Goal: Information Seeking & Learning: Check status

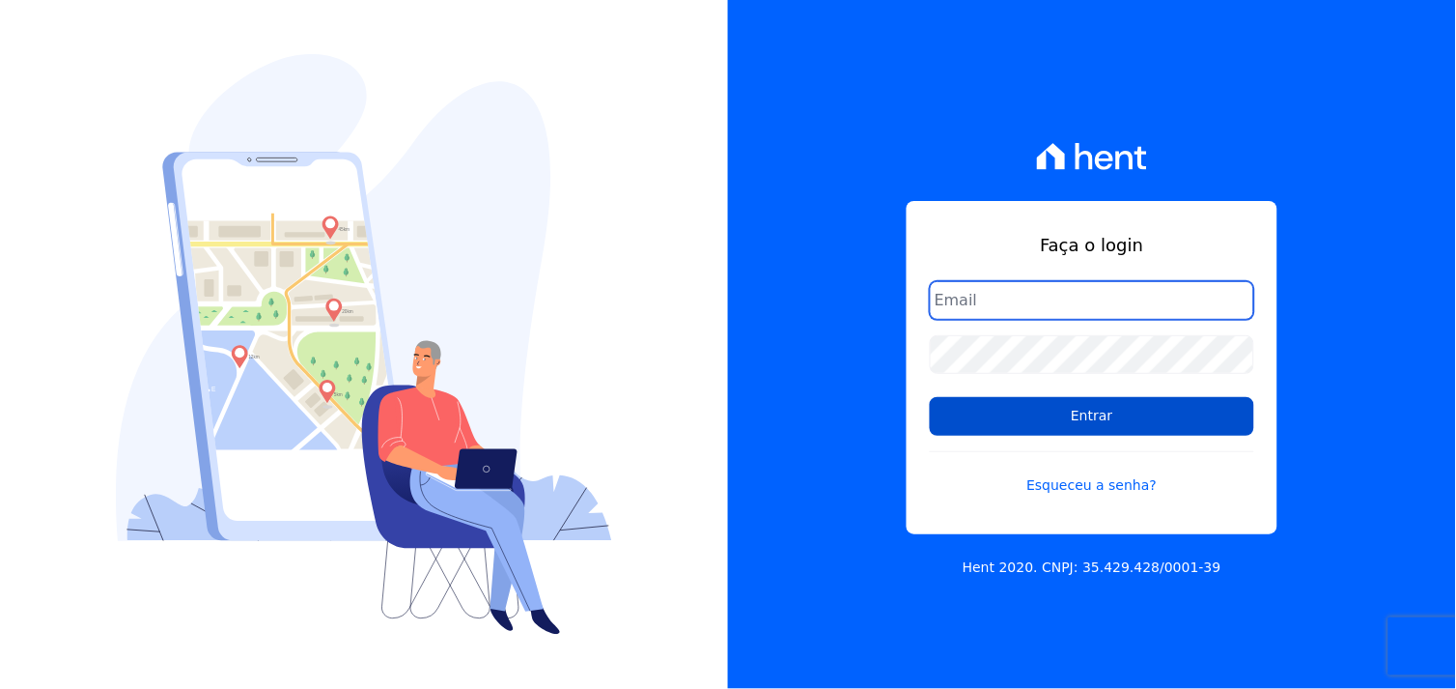
type input "rodrigo.villalva@grupozarin.com.br"
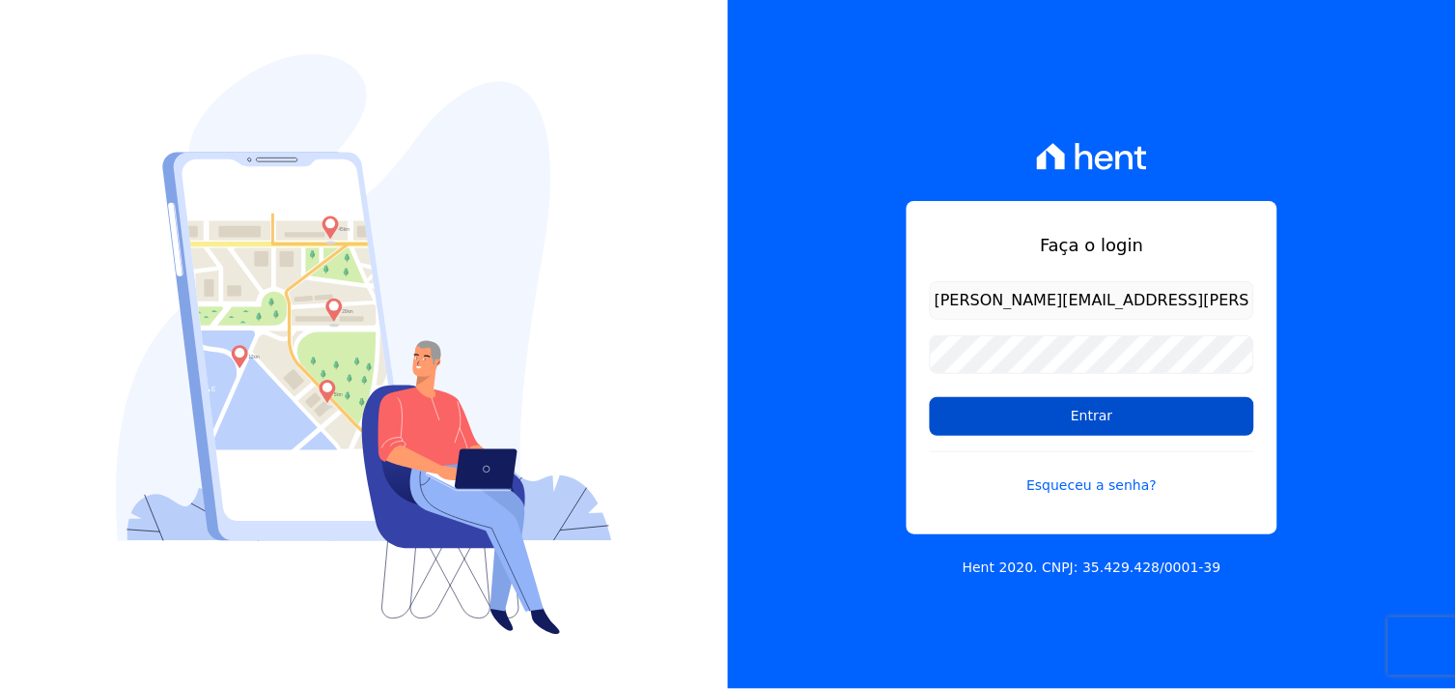
click at [1078, 435] on input "Entrar" at bounding box center [1092, 416] width 324 height 39
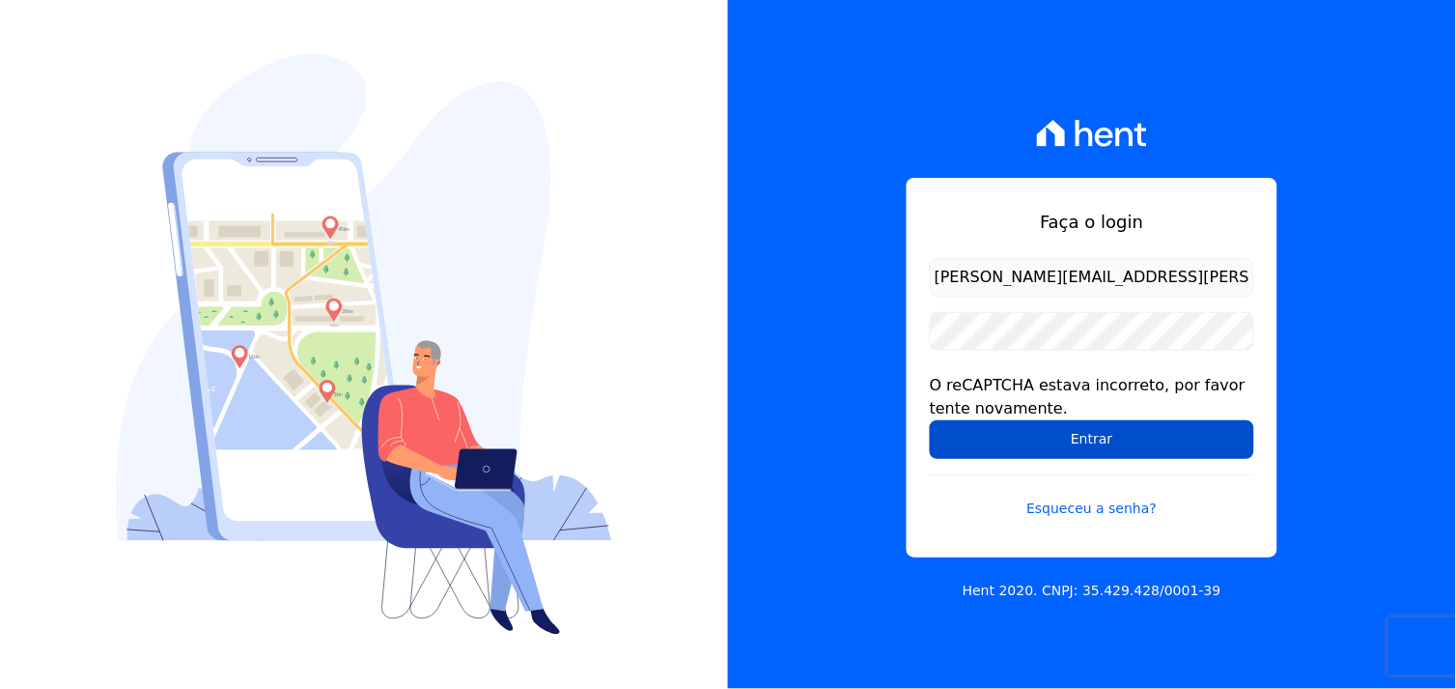
click at [1092, 426] on input "Entrar" at bounding box center [1092, 439] width 324 height 39
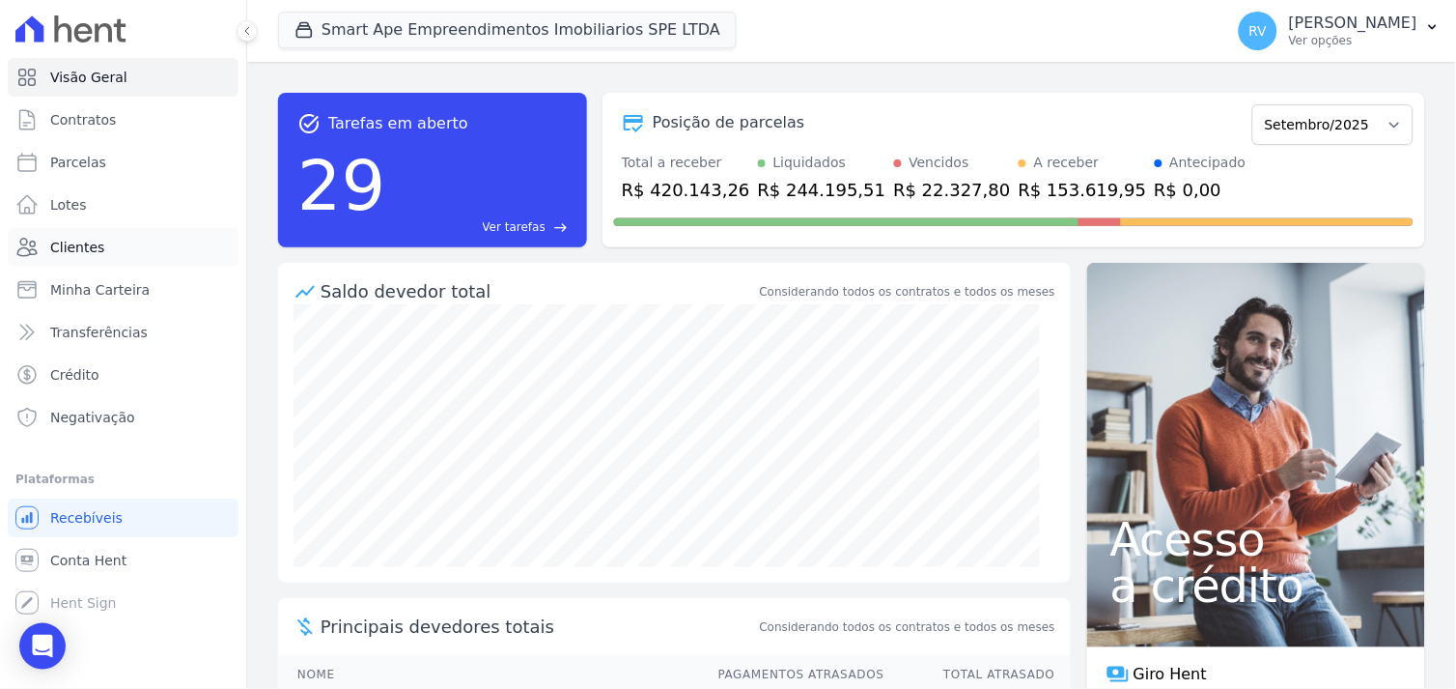
click at [85, 245] on span "Clientes" at bounding box center [77, 247] width 54 height 19
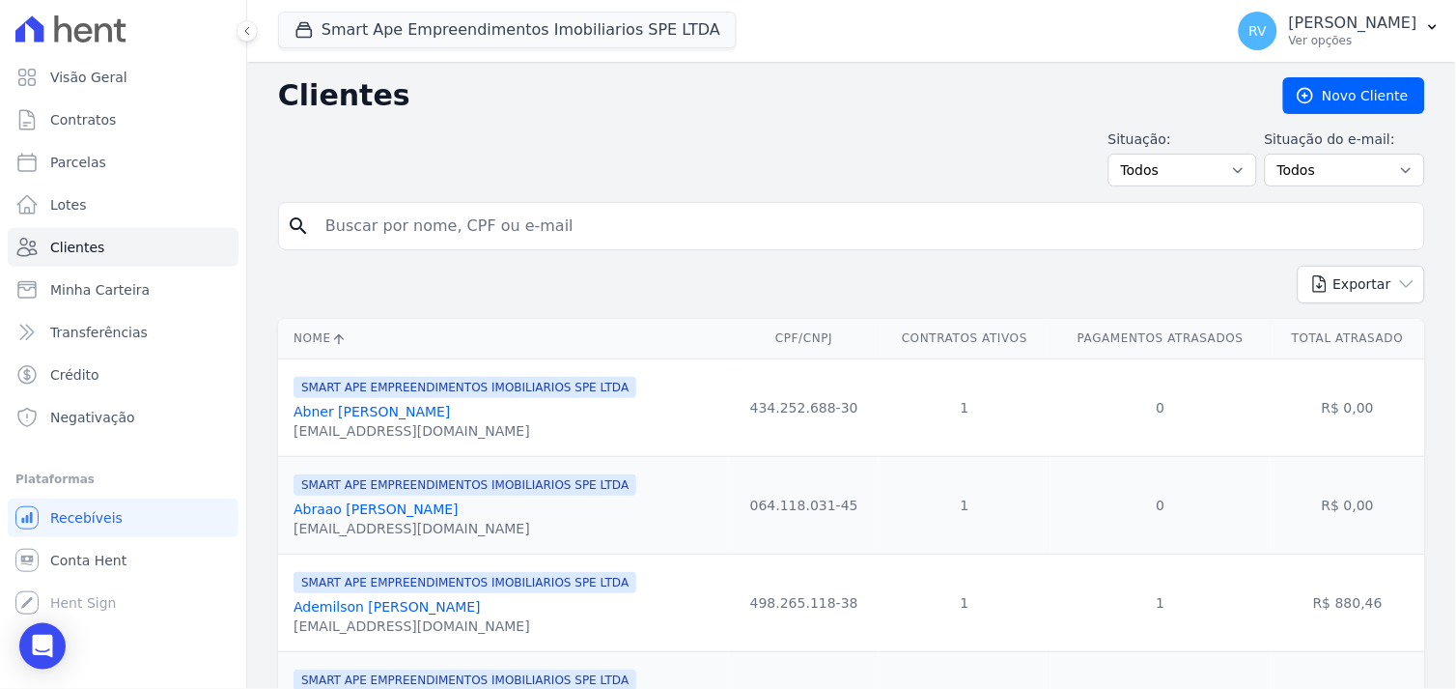
click at [459, 225] on input "search" at bounding box center [865, 226] width 1103 height 39
type input "[PERSON_NAME]"
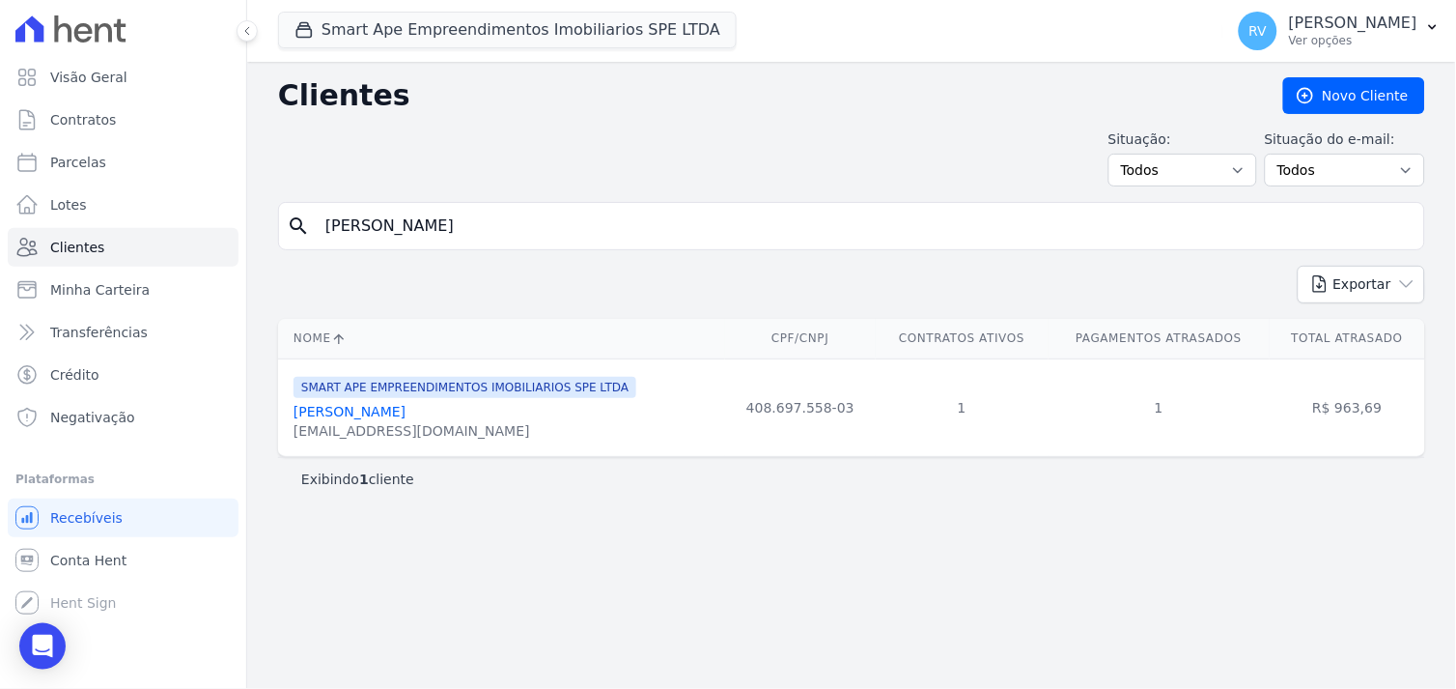
click at [406, 409] on link "[PERSON_NAME]" at bounding box center [350, 411] width 112 height 15
click at [118, 149] on link "Parcelas" at bounding box center [123, 162] width 231 height 39
select select
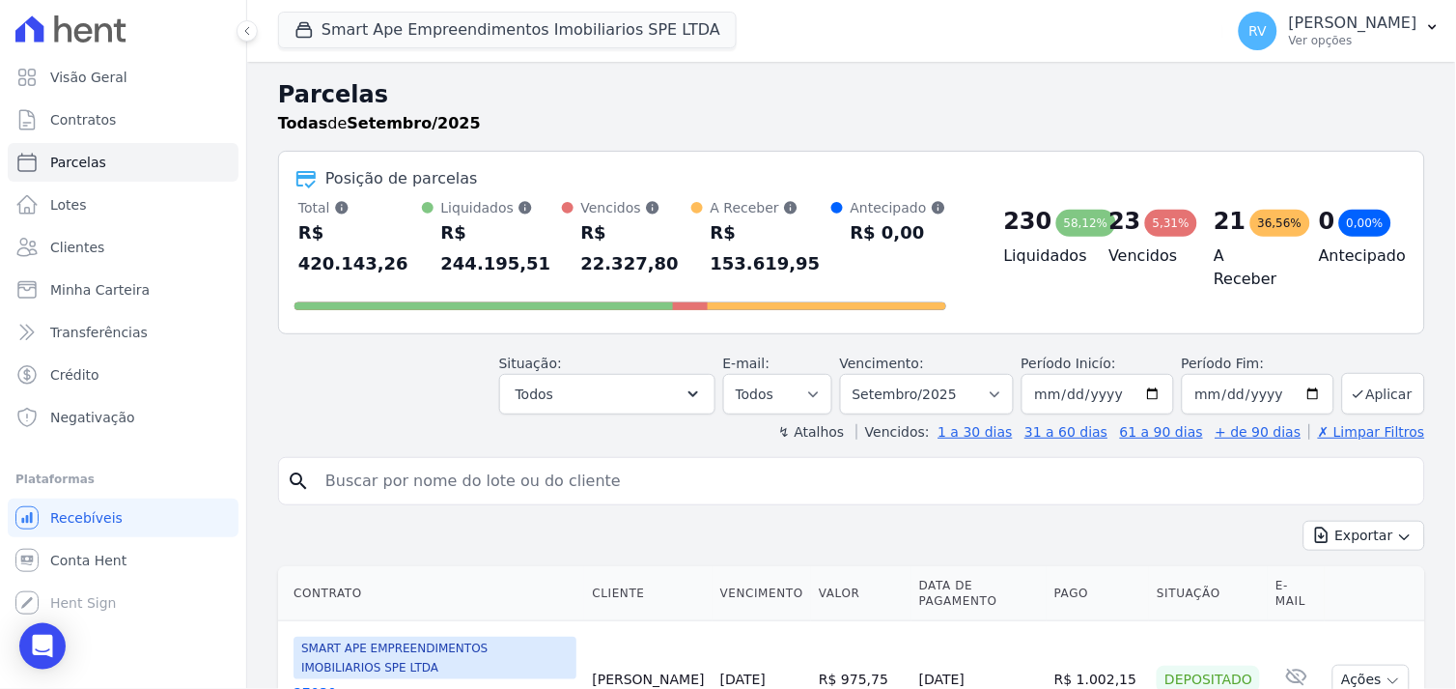
click at [384, 462] on input "search" at bounding box center [865, 481] width 1103 height 39
type input "[PERSON_NAME]"
drag, startPoint x: 466, startPoint y: 446, endPoint x: 219, endPoint y: 449, distance: 246.3
click at [219, 449] on div "Visão Geral Contratos [GEOGRAPHIC_DATA] Lotes Clientes Minha Carteira Transferê…" at bounding box center [728, 344] width 1456 height 689
paste input "408.697.558-03"
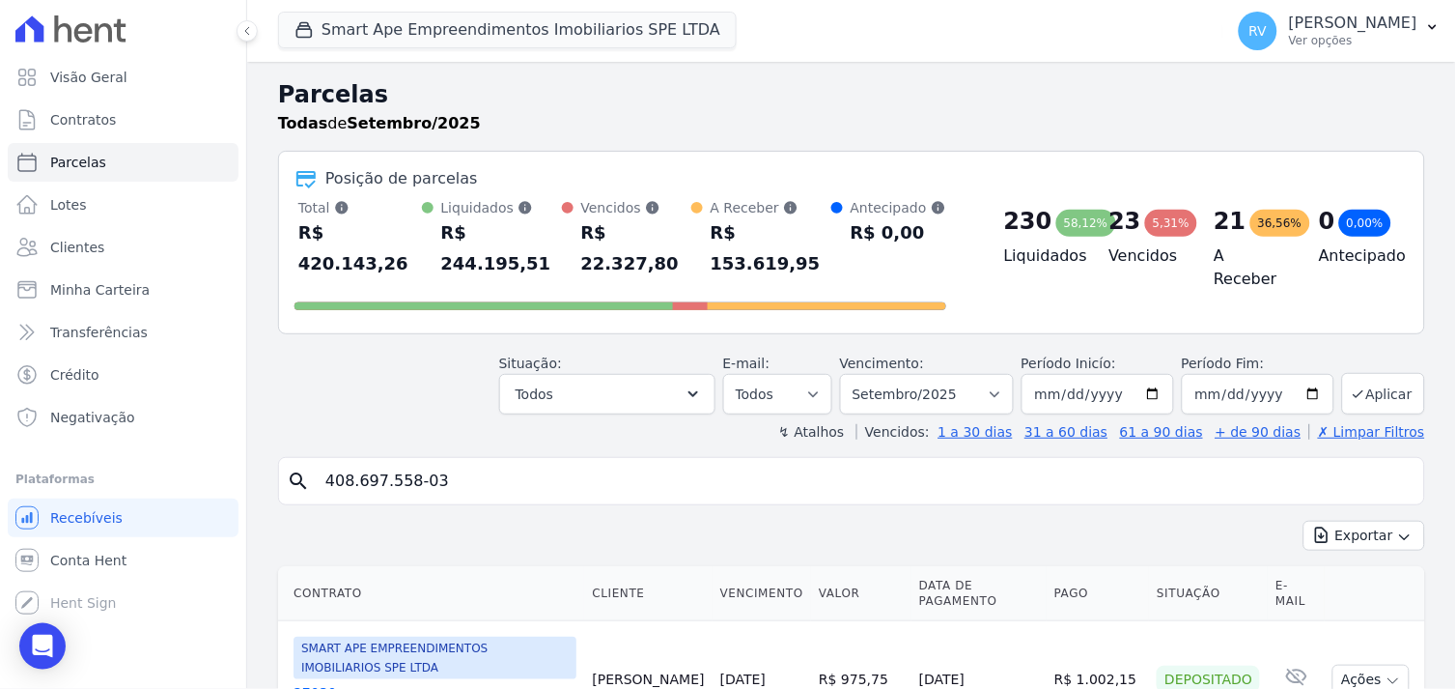
type input "408.697.558-03"
select select
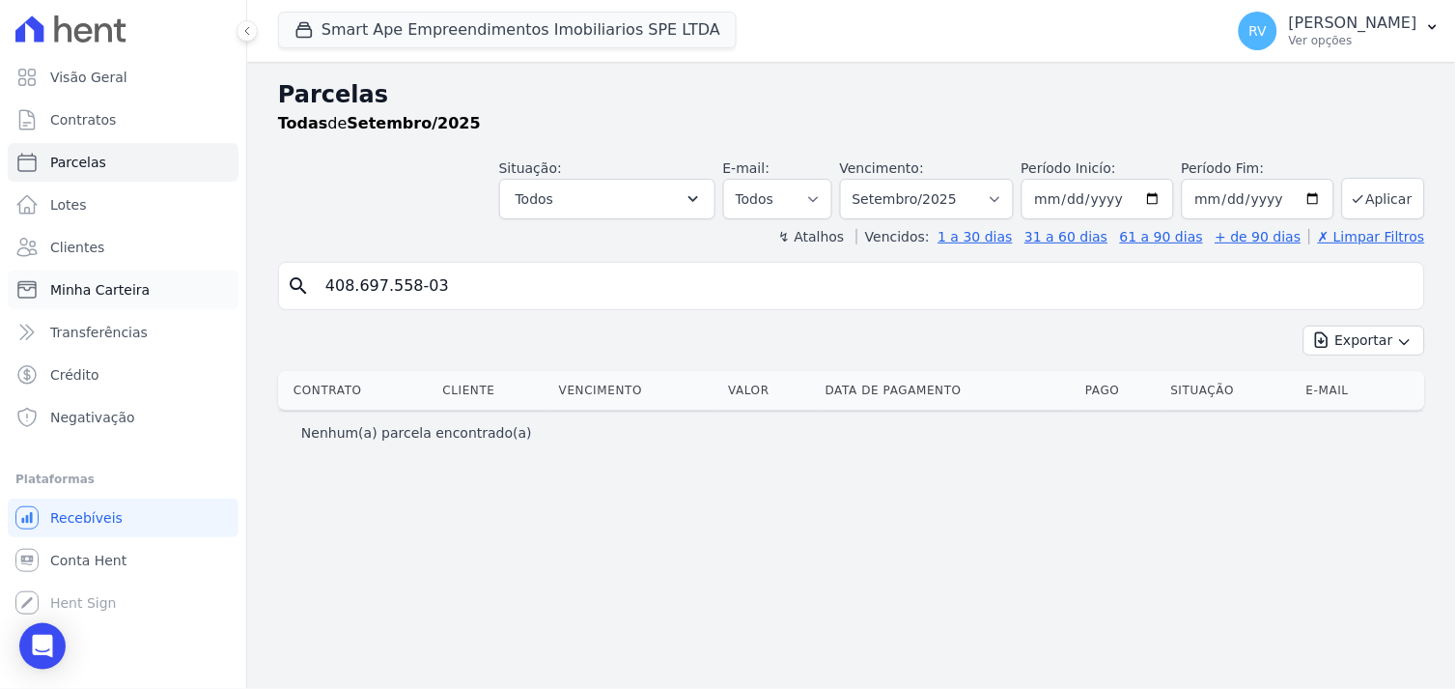
drag, startPoint x: 428, startPoint y: 277, endPoint x: 234, endPoint y: 277, distance: 194.1
click at [234, 277] on div "Visão Geral Contratos [GEOGRAPHIC_DATA] Lotes Clientes Minha Carteira Transferê…" at bounding box center [728, 344] width 1456 height 689
drag, startPoint x: 595, startPoint y: 109, endPoint x: 793, endPoint y: 127, distance: 198.8
click at [595, 109] on h2 "Parcelas" at bounding box center [851, 94] width 1147 height 35
